Goal: Information Seeking & Learning: Check status

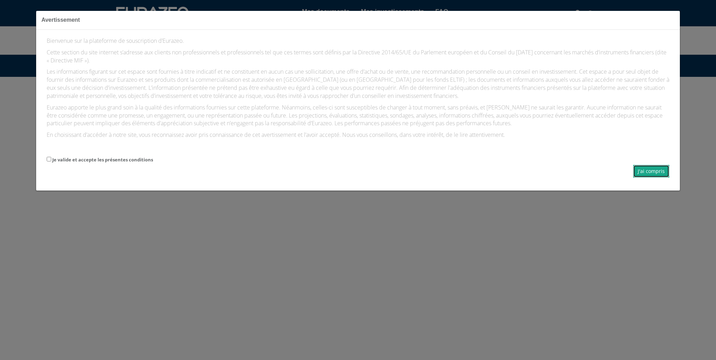
click at [647, 169] on button "J'ai compris" at bounding box center [651, 171] width 36 height 13
click at [48, 159] on input "Je valide et accepte les présentes conditions" at bounding box center [49, 159] width 5 height 5
checkbox input "true"
click at [647, 172] on button "J'ai compris" at bounding box center [651, 171] width 36 height 13
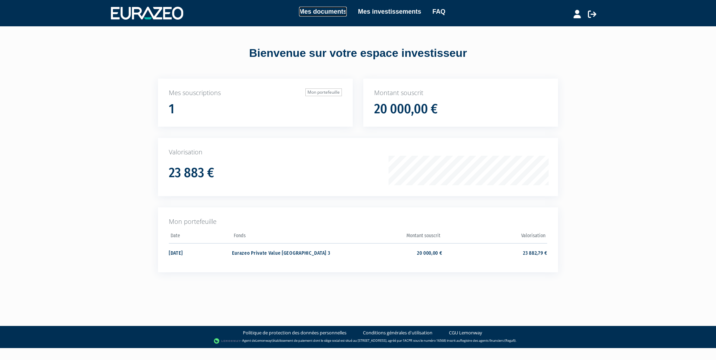
click at [332, 12] on link "Mes documents" at bounding box center [323, 12] width 48 height 10
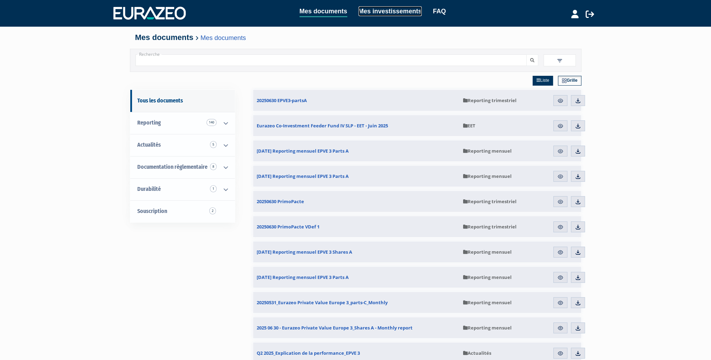
click at [393, 13] on link "Mes investissements" at bounding box center [389, 11] width 63 height 10
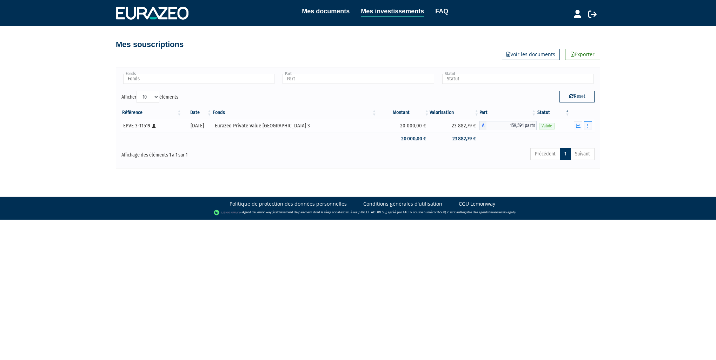
click at [590, 126] on button "button" at bounding box center [588, 125] width 8 height 9
click at [631, 123] on div "Mes documents Mes investissements FAQ Déconnexion Mes documents Mes investissem…" at bounding box center [358, 84] width 716 height 168
click at [441, 9] on link "FAQ" at bounding box center [441, 11] width 13 height 10
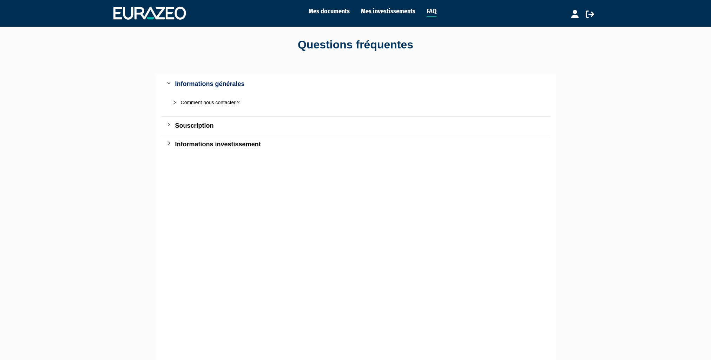
click at [175, 143] on div "Informations investissement" at bounding box center [359, 144] width 369 height 10
click at [182, 124] on div "Souscription" at bounding box center [359, 126] width 369 height 10
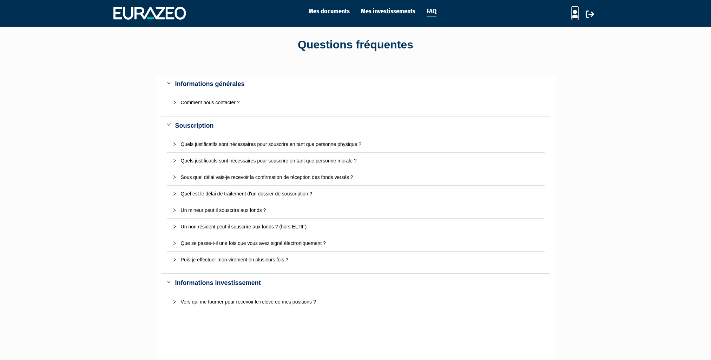
click at [575, 14] on icon at bounding box center [574, 14] width 7 height 8
click at [317, 11] on link "Mes documents" at bounding box center [328, 11] width 41 height 10
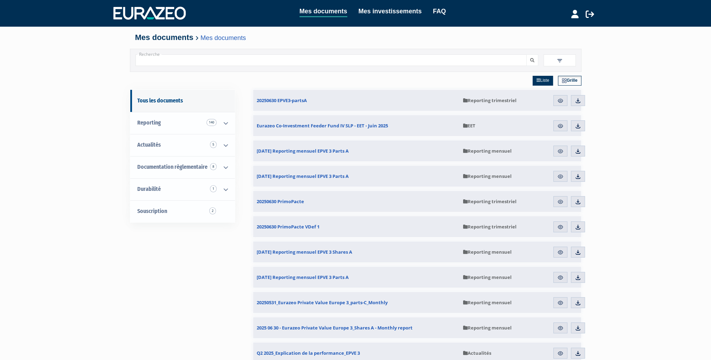
click at [152, 40] on h4 "Mes documents Mes documents" at bounding box center [355, 37] width 441 height 8
click at [378, 11] on link "Mes investissements" at bounding box center [389, 11] width 63 height 10
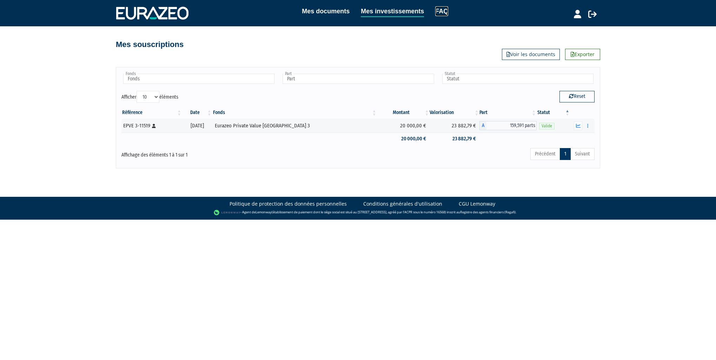
click at [439, 9] on link "FAQ" at bounding box center [441, 11] width 13 height 10
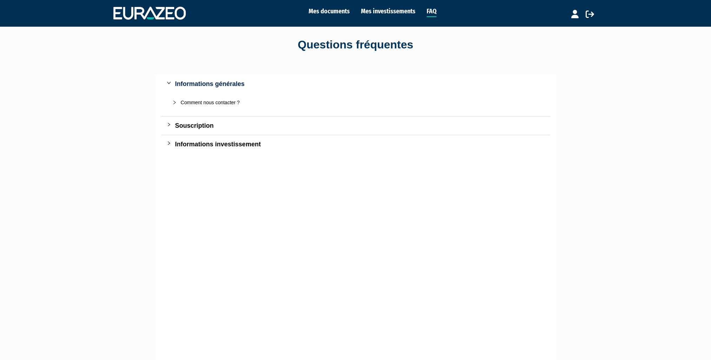
click at [229, 102] on div "Comment nous contacter ?" at bounding box center [360, 103] width 358 height 8
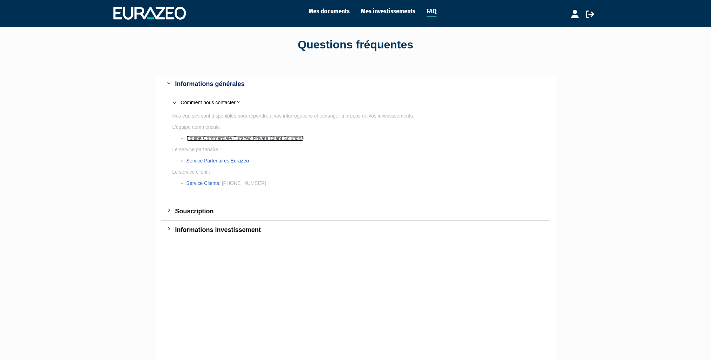
click at [222, 136] on link "Equipe Commerciale Eurazeo Private Client Solutions" at bounding box center [245, 138] width 118 height 6
click at [226, 136] on link "Equipe Commerciale Eurazeo Private Client Solutions" at bounding box center [245, 138] width 118 height 6
click at [220, 139] on link "Equipe Commerciale Eurazeo Private Client Solutions" at bounding box center [245, 138] width 118 height 6
click at [375, 13] on link "Mes investissements" at bounding box center [388, 11] width 54 height 10
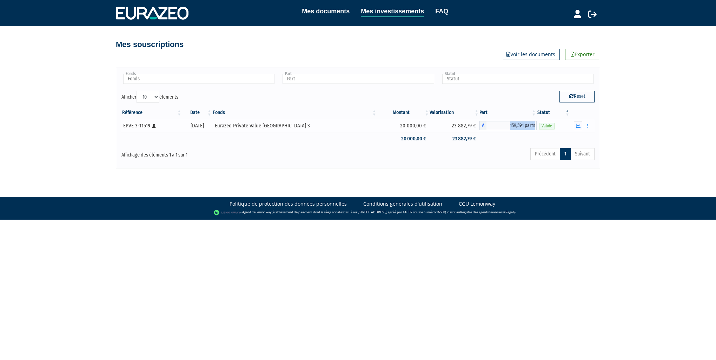
drag, startPoint x: 505, startPoint y: 124, endPoint x: 533, endPoint y: 123, distance: 27.4
click at [533, 123] on span "159,591 parts" at bounding box center [511, 125] width 50 height 9
copy span "159,591 parts"
drag, startPoint x: 240, startPoint y: 125, endPoint x: 323, endPoint y: 122, distance: 82.9
click at [323, 122] on div "Eurazeo Private Value [GEOGRAPHIC_DATA] 3" at bounding box center [295, 125] width 160 height 7
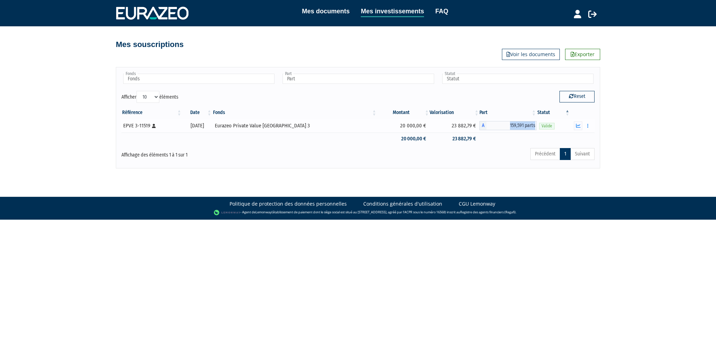
copy div "Eurazeo Private Value [GEOGRAPHIC_DATA] 3"
